Goal: Use online tool/utility: Utilize a website feature to perform a specific function

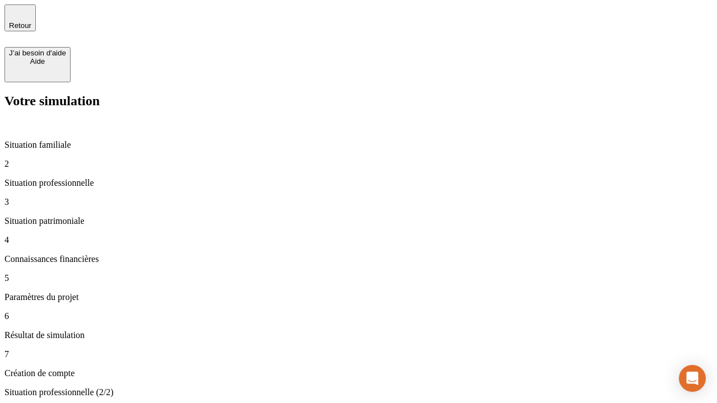
type input "30 000"
type input "40 000"
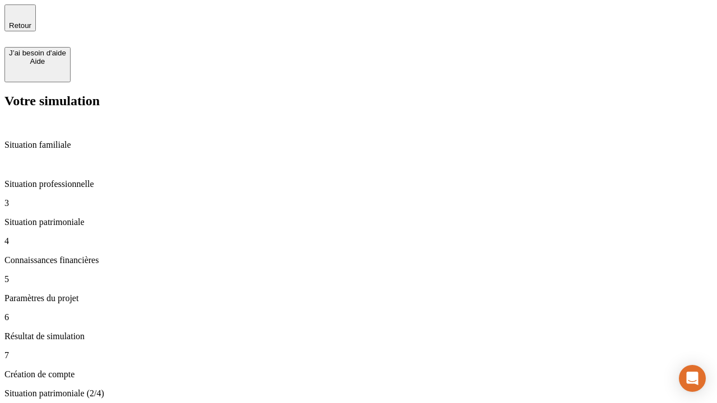
type input "1 100"
type input "20"
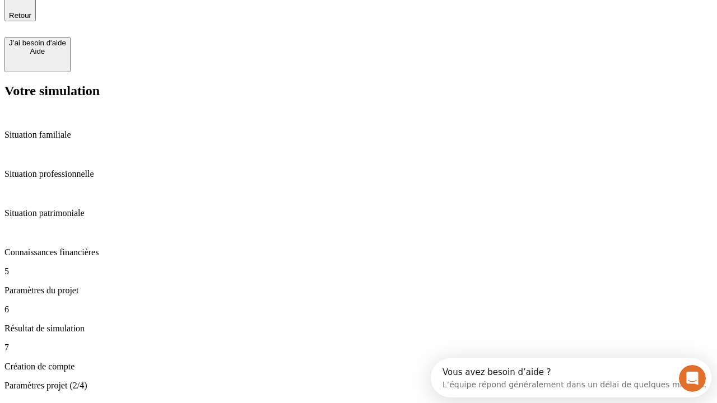
type input "40"
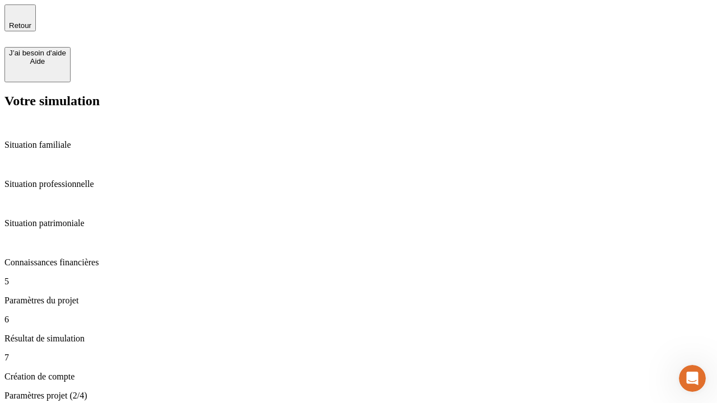
type input "50 000"
type input "640"
